Goal: Browse casually

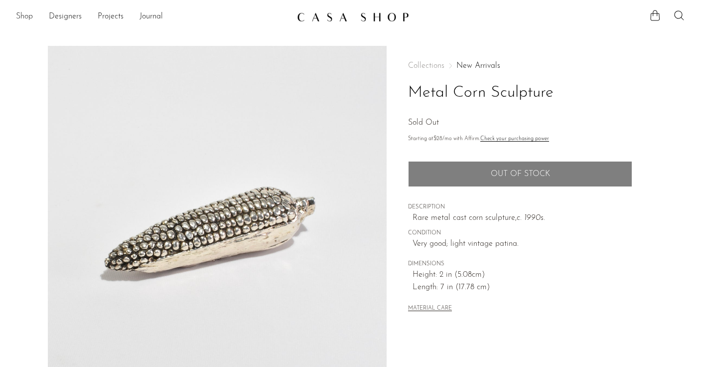
click at [24, 18] on link "Shop" at bounding box center [24, 16] width 17 height 13
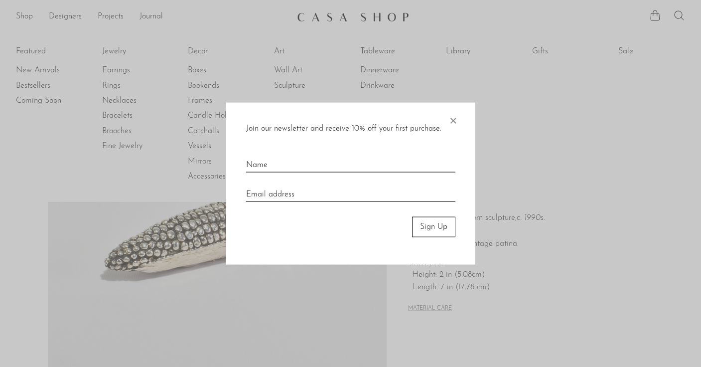
click at [455, 122] on span "×" at bounding box center [453, 119] width 10 height 32
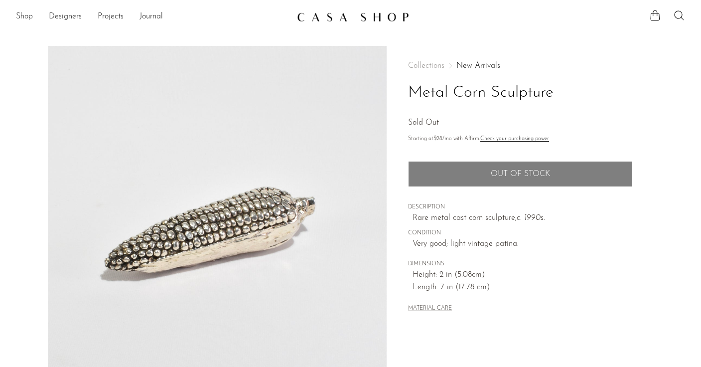
click at [20, 16] on link "Shop" at bounding box center [24, 16] width 17 height 13
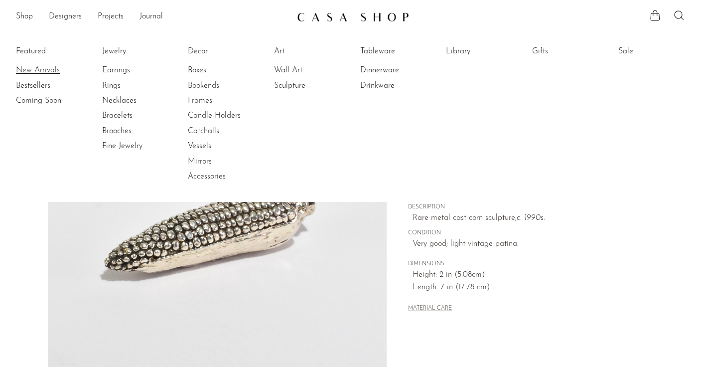
click at [53, 71] on link "New Arrivals" at bounding box center [53, 70] width 75 height 11
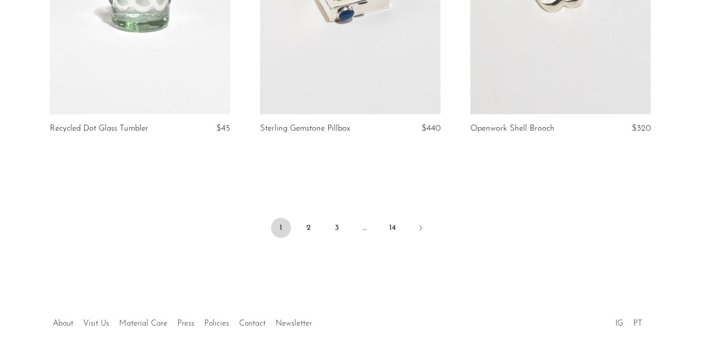
scroll to position [3555, 0]
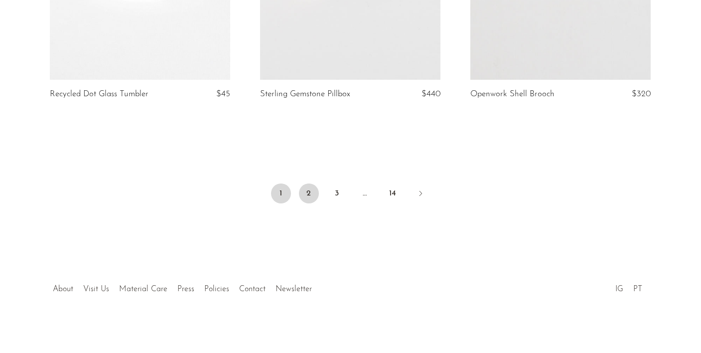
click at [311, 201] on link "2" at bounding box center [309, 193] width 20 height 20
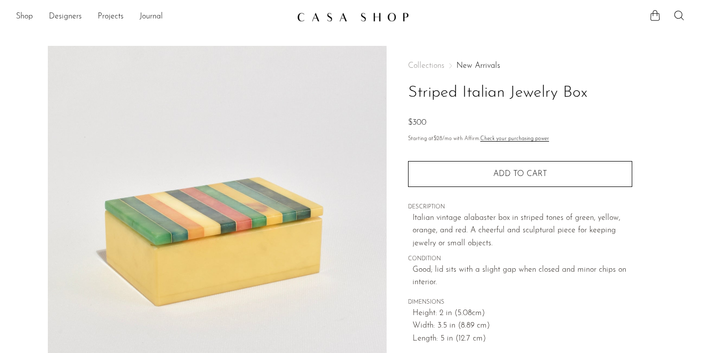
scroll to position [171, 0]
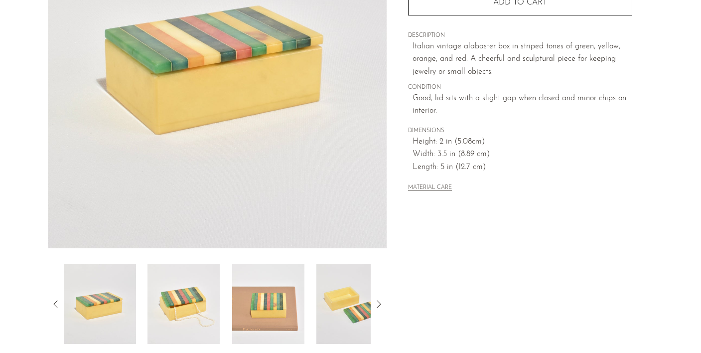
click at [200, 292] on img at bounding box center [183, 304] width 72 height 80
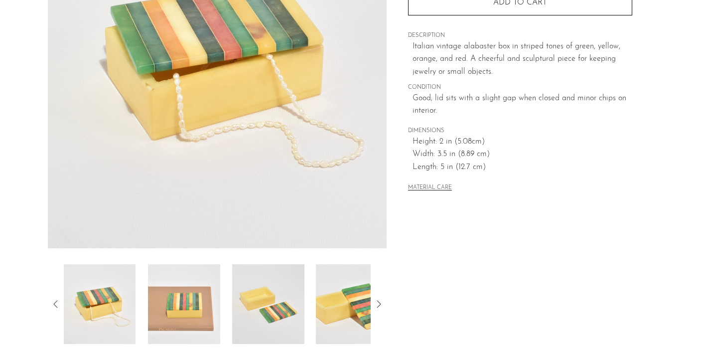
click at [219, 298] on img at bounding box center [184, 304] width 72 height 80
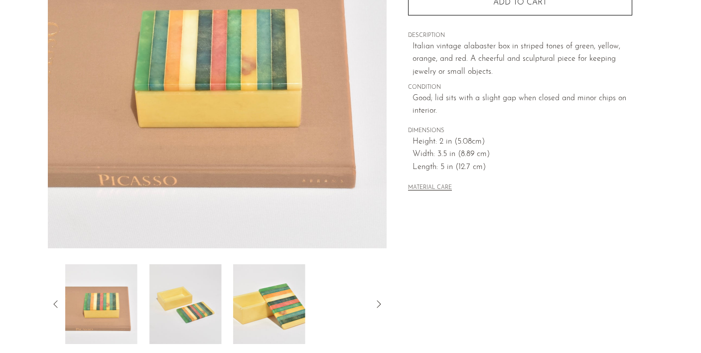
click at [219, 298] on img at bounding box center [185, 304] width 72 height 80
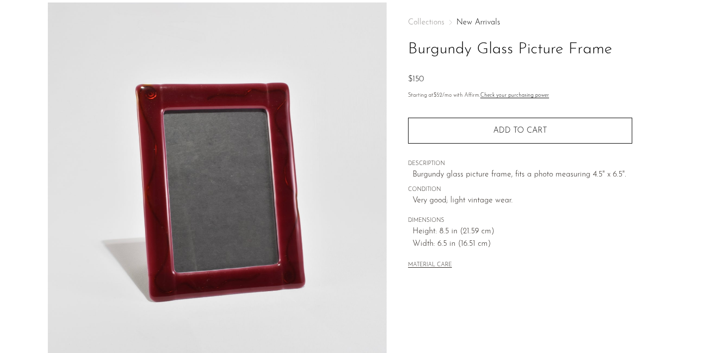
scroll to position [136, 0]
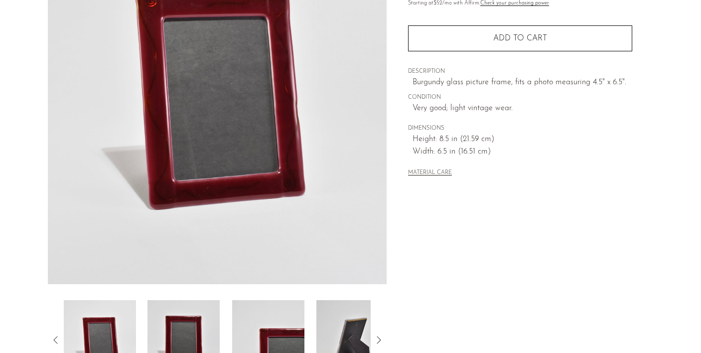
click at [188, 322] on img at bounding box center [183, 340] width 72 height 80
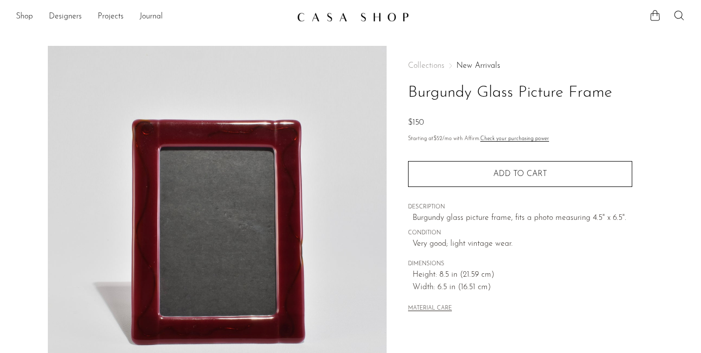
scroll to position [0, 0]
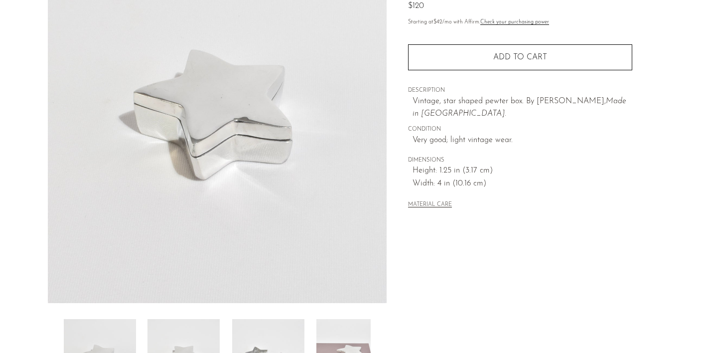
scroll to position [111, 0]
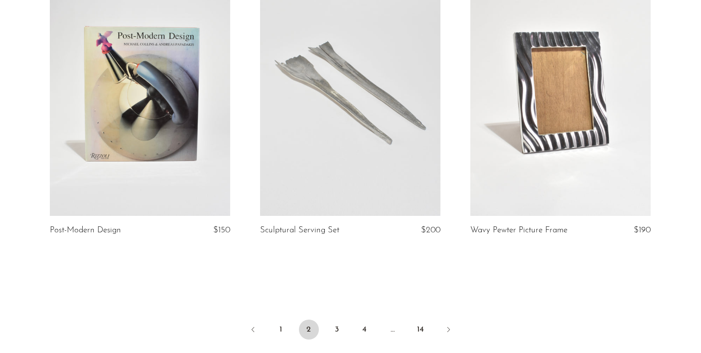
scroll to position [3421, 0]
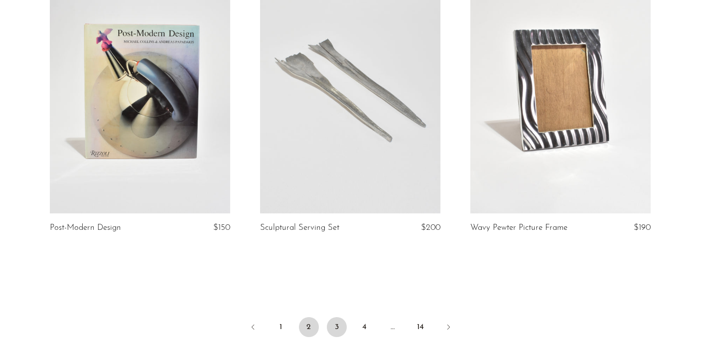
click at [338, 326] on link "3" at bounding box center [337, 327] width 20 height 20
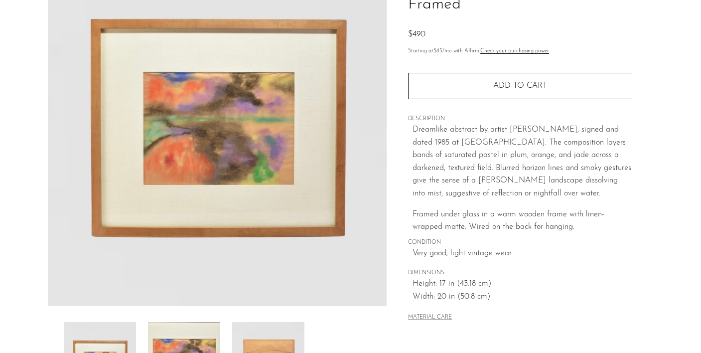
scroll to position [128, 0]
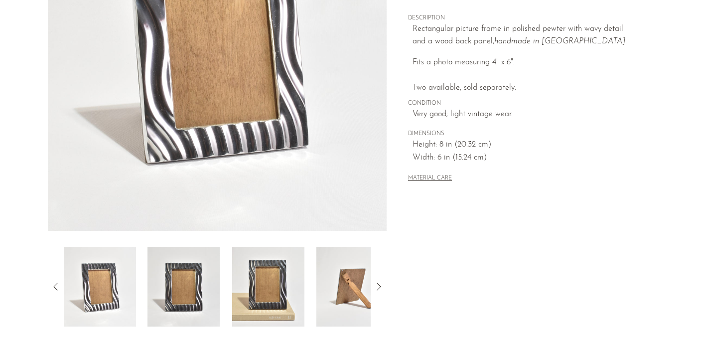
scroll to position [189, 0]
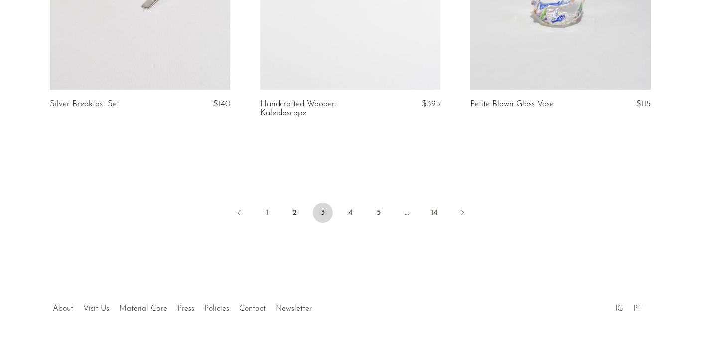
scroll to position [3563, 0]
click at [353, 203] on link "4" at bounding box center [351, 213] width 20 height 20
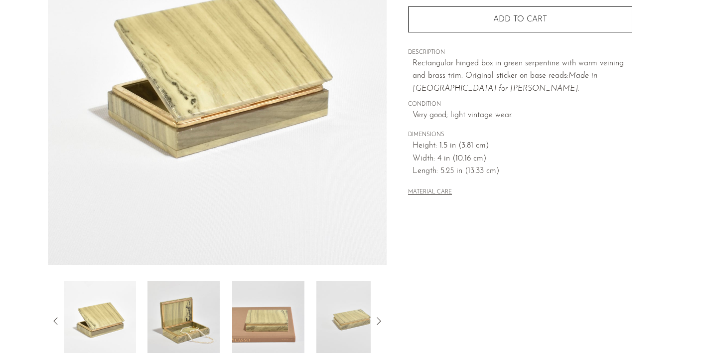
scroll to position [156, 0]
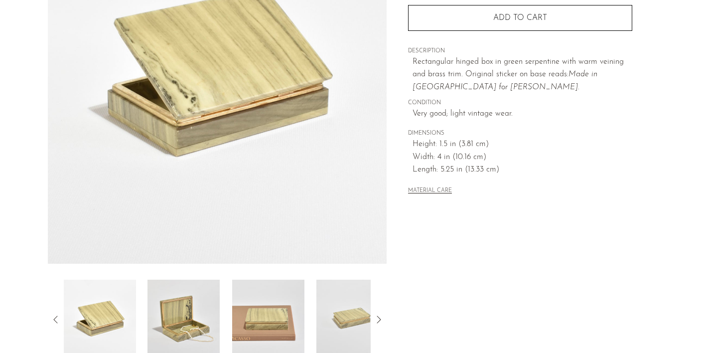
click at [200, 328] on img at bounding box center [183, 319] width 72 height 80
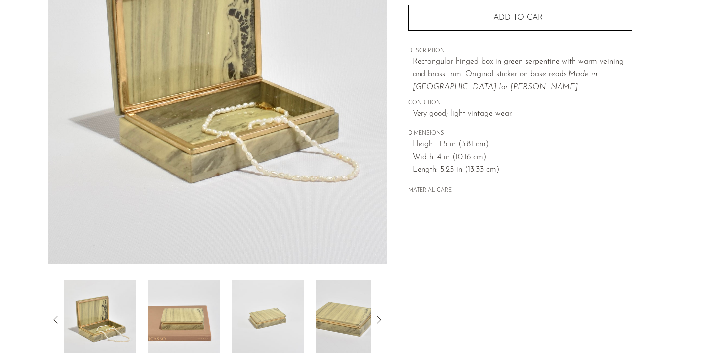
click at [200, 328] on img at bounding box center [184, 319] width 72 height 80
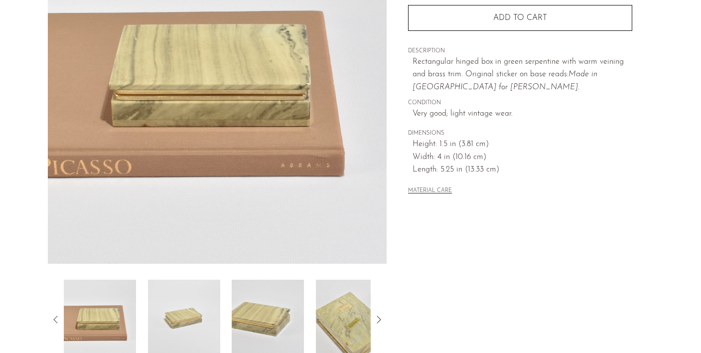
click at [200, 328] on img at bounding box center [184, 319] width 72 height 80
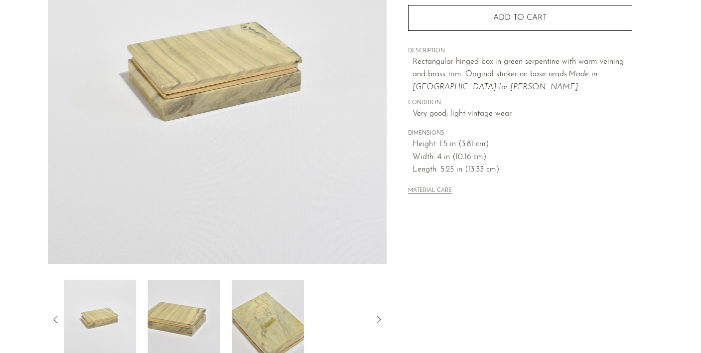
click at [200, 328] on img at bounding box center [184, 319] width 72 height 80
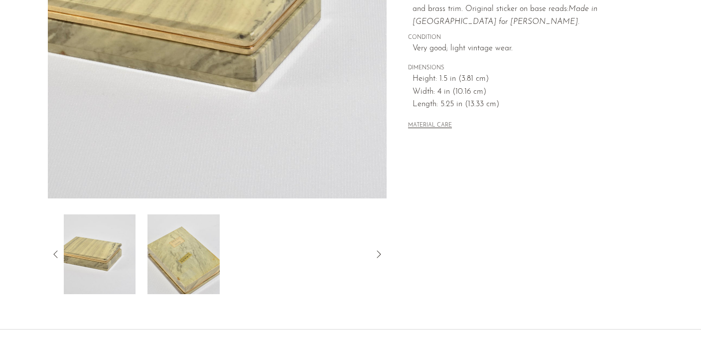
scroll to position [230, 0]
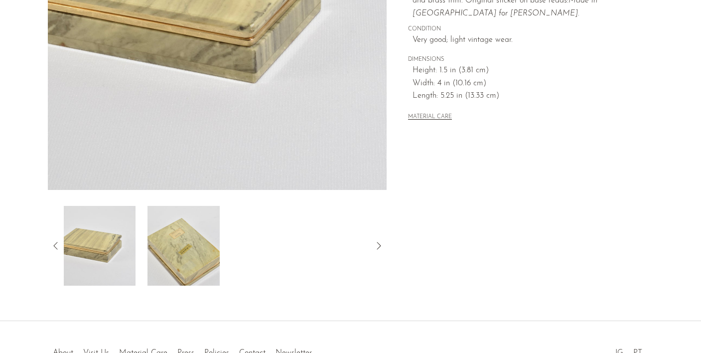
click at [158, 252] on img at bounding box center [183, 246] width 72 height 80
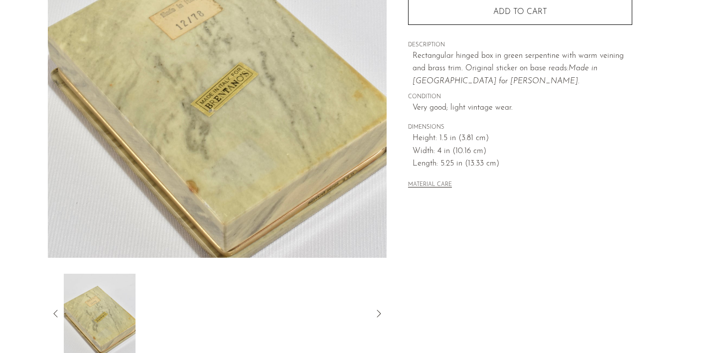
scroll to position [63, 0]
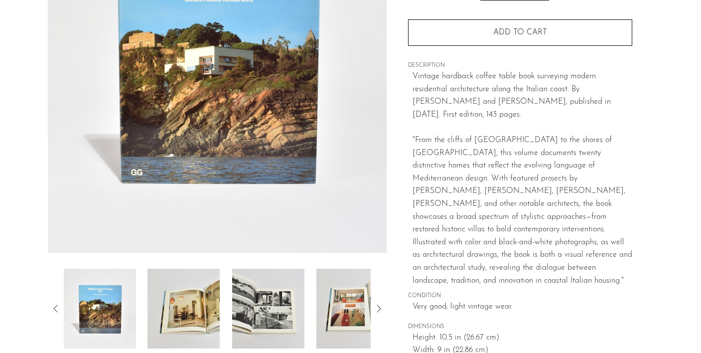
scroll to position [173, 0]
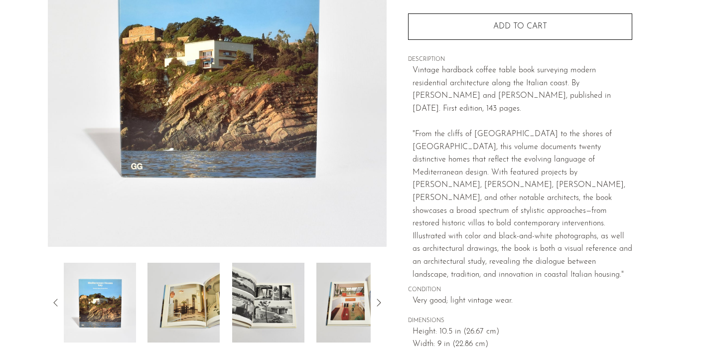
click at [224, 327] on div at bounding box center [217, 303] width 307 height 80
click at [211, 325] on img at bounding box center [183, 303] width 72 height 80
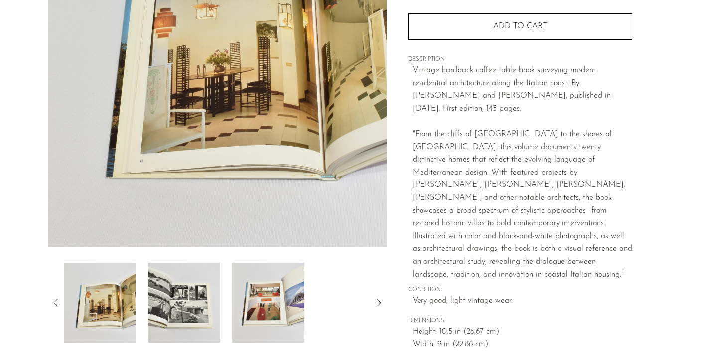
click at [211, 325] on img at bounding box center [184, 303] width 72 height 80
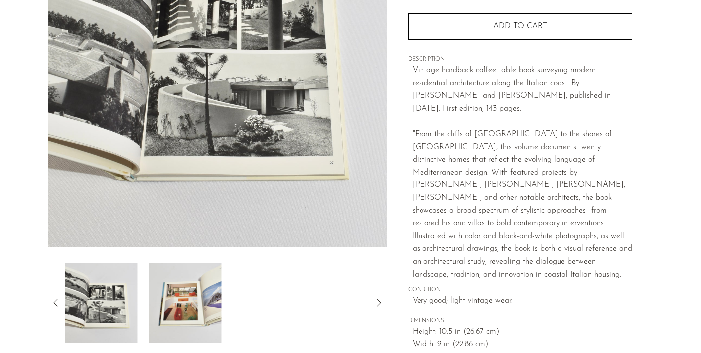
click at [211, 325] on img at bounding box center [185, 303] width 72 height 80
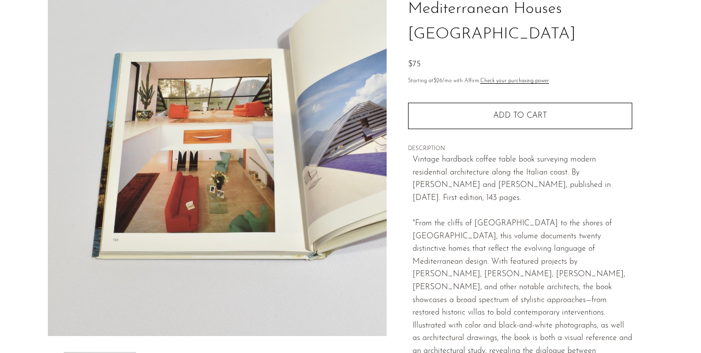
scroll to position [83, 0]
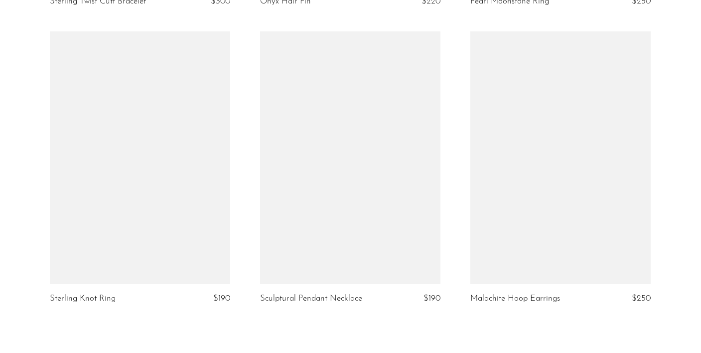
scroll to position [3493, 0]
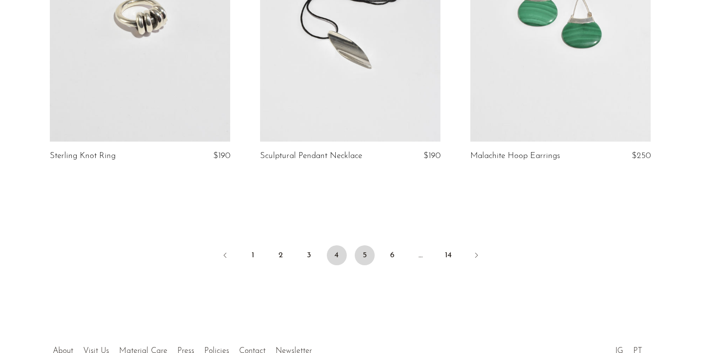
click at [371, 251] on link "5" at bounding box center [365, 255] width 20 height 20
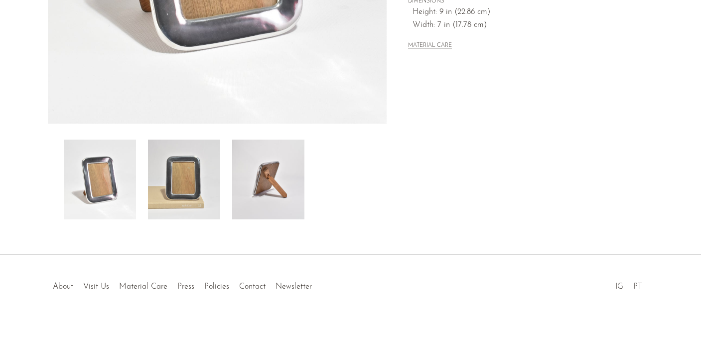
scroll to position [296, 0]
click at [211, 183] on img at bounding box center [184, 179] width 72 height 80
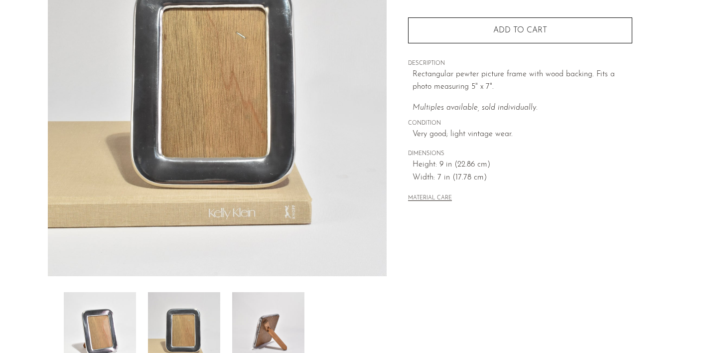
scroll to position [142, 0]
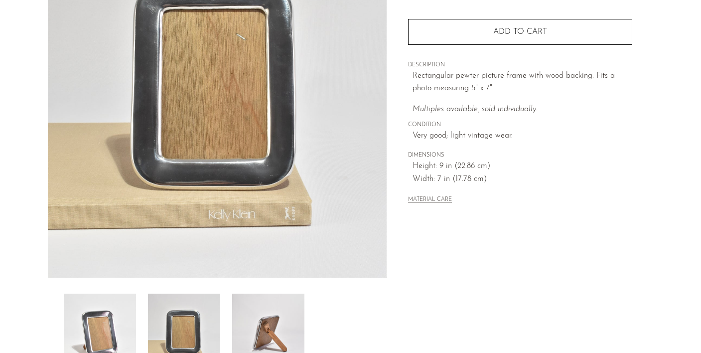
click at [281, 330] on img at bounding box center [268, 333] width 72 height 80
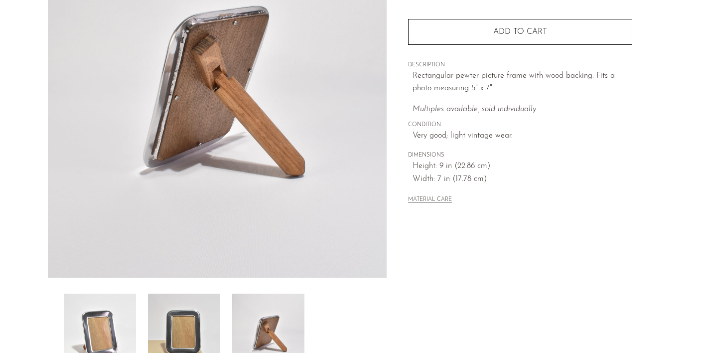
click at [183, 335] on img at bounding box center [184, 333] width 72 height 80
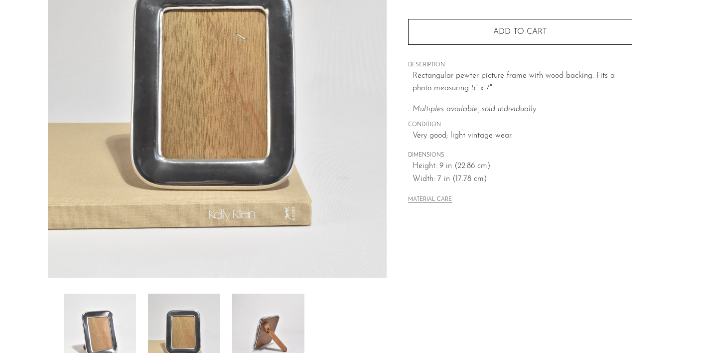
click at [139, 324] on div at bounding box center [217, 333] width 307 height 80
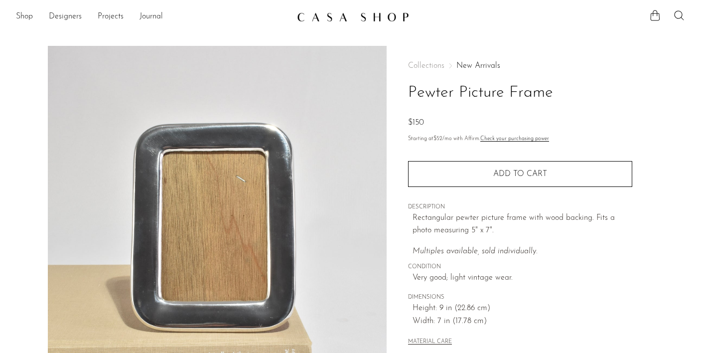
scroll to position [0, 0]
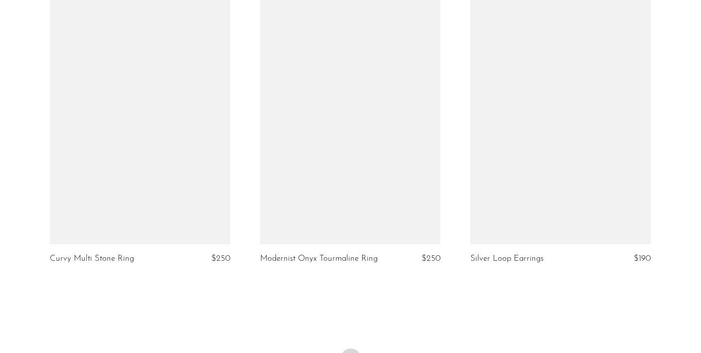
scroll to position [3466, 0]
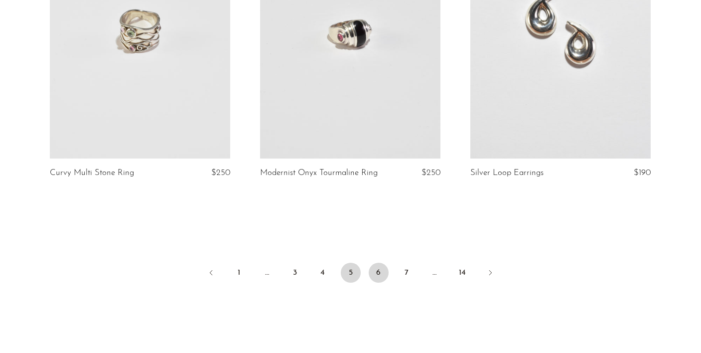
click at [374, 265] on link "6" at bounding box center [379, 273] width 20 height 20
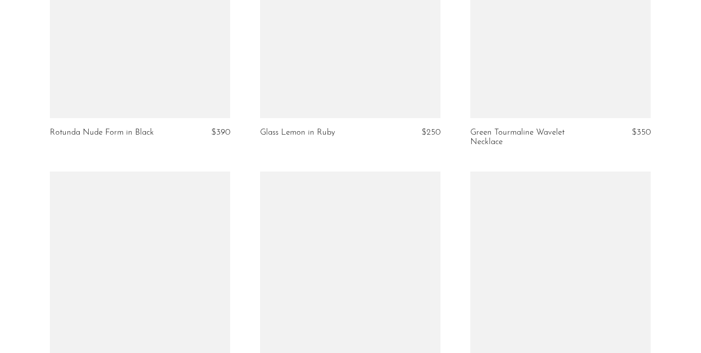
scroll to position [3425, 0]
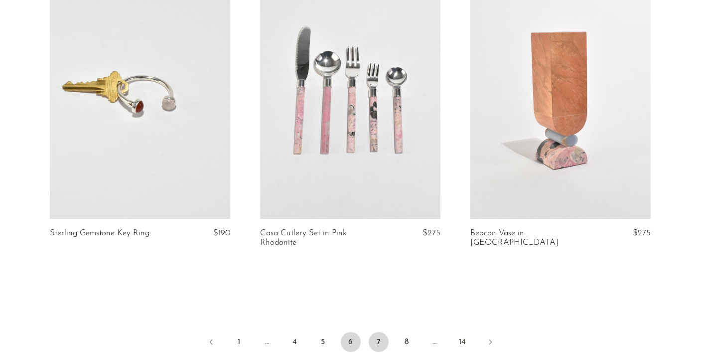
click at [384, 334] on link "7" at bounding box center [379, 342] width 20 height 20
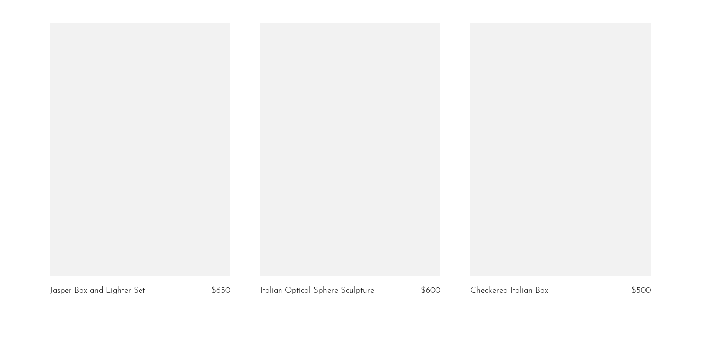
scroll to position [3390, 0]
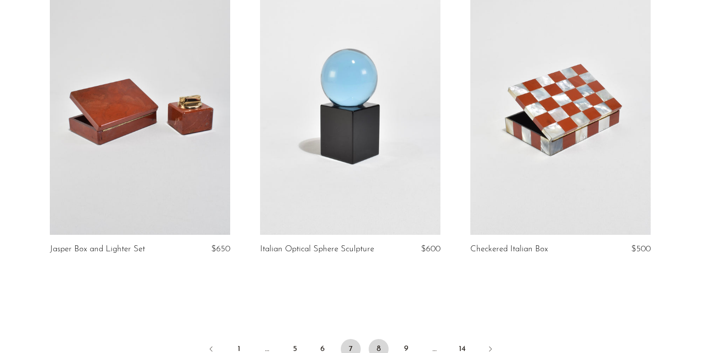
click at [379, 351] on link "8" at bounding box center [379, 349] width 20 height 20
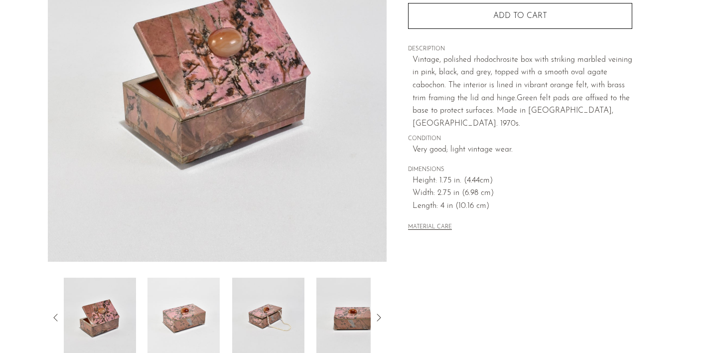
scroll to position [151, 0]
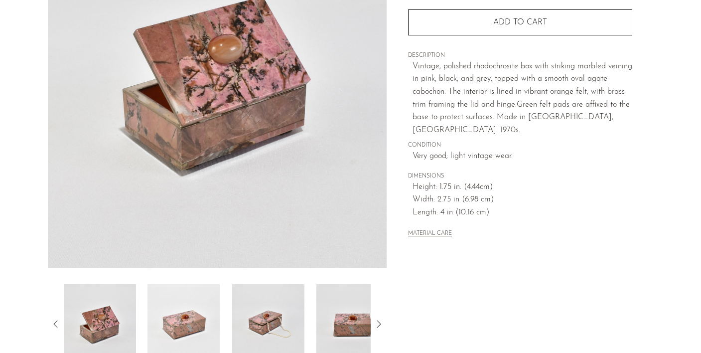
click at [193, 331] on img at bounding box center [183, 324] width 72 height 80
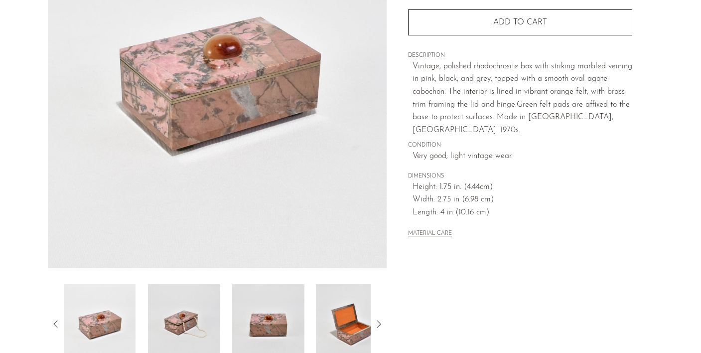
click at [344, 338] on img at bounding box center [352, 324] width 72 height 80
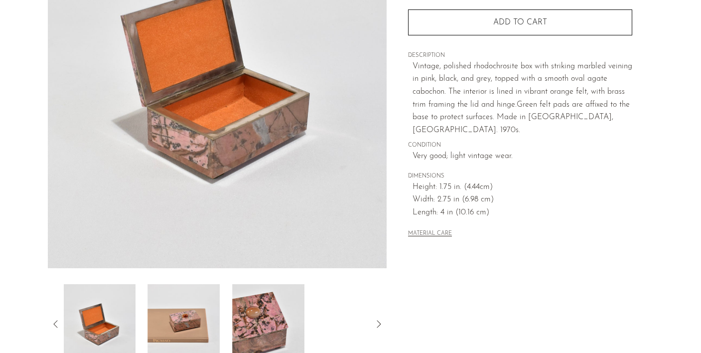
click at [246, 344] on img at bounding box center [268, 324] width 72 height 80
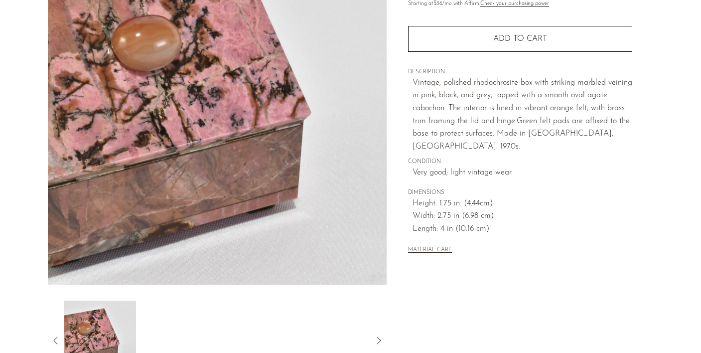
scroll to position [135, 0]
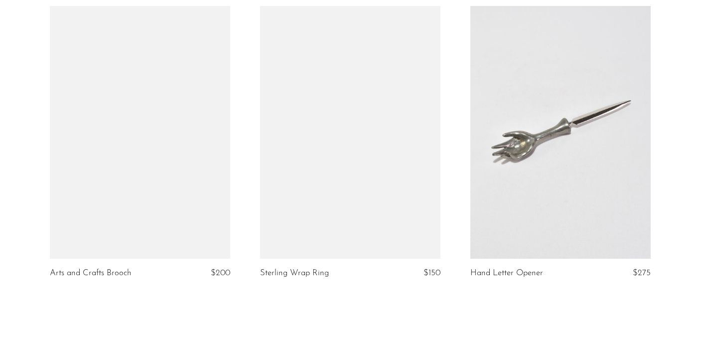
scroll to position [3465, 0]
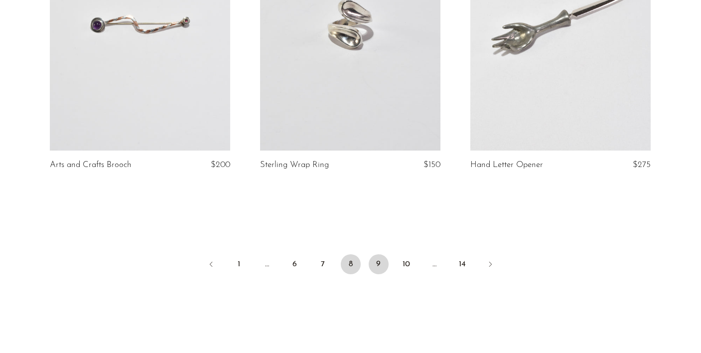
click at [383, 263] on link "9" at bounding box center [379, 264] width 20 height 20
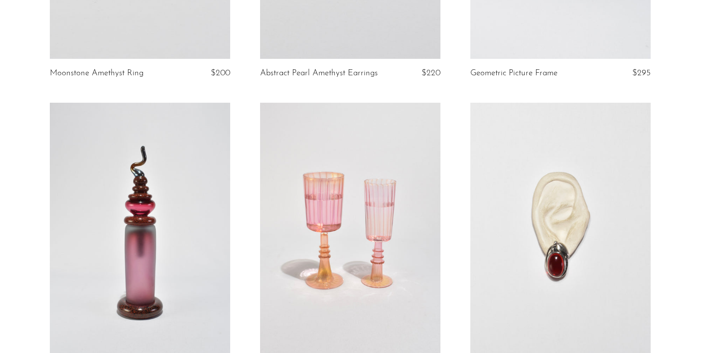
scroll to position [286, 0]
